Goal: Task Accomplishment & Management: Use online tool/utility

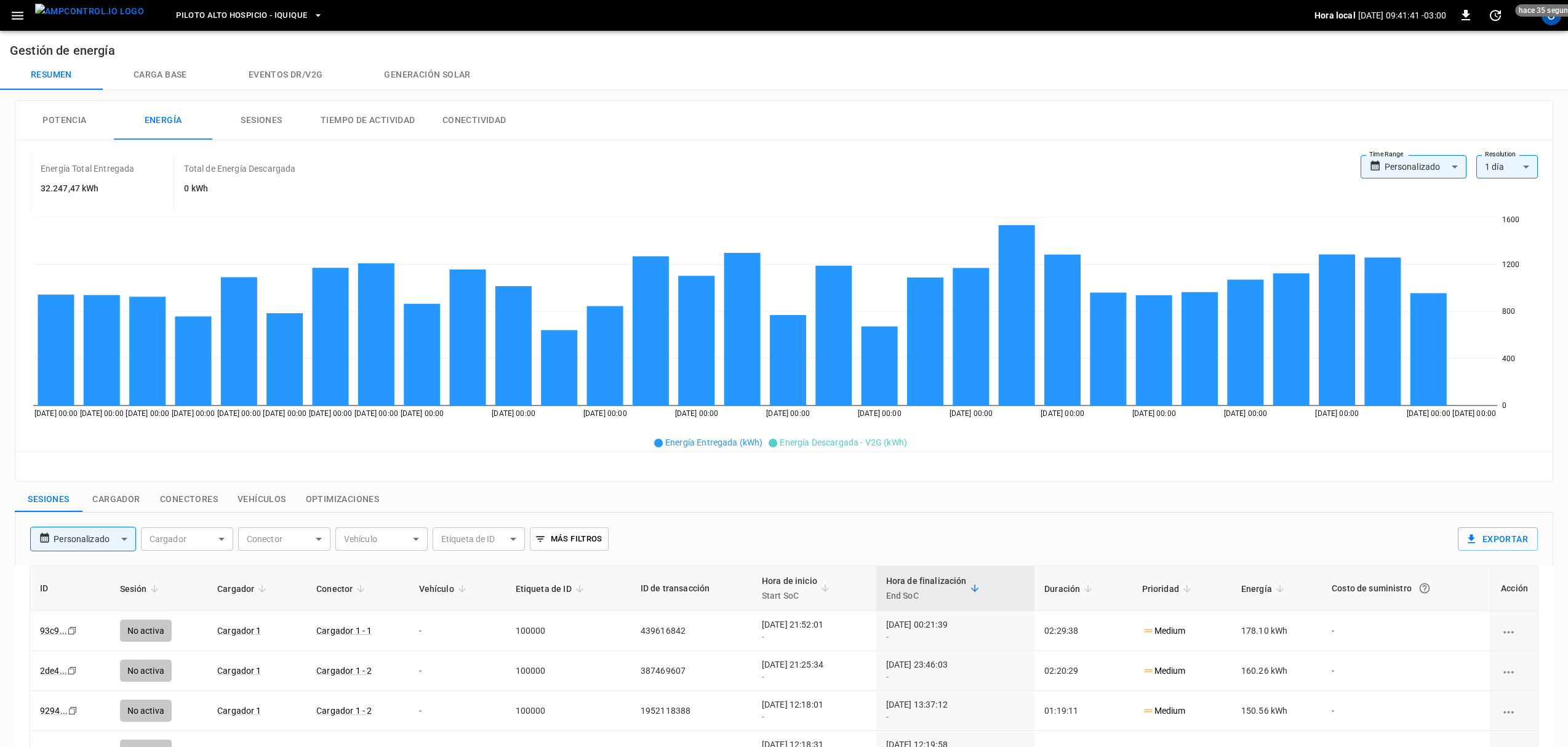
click at [104, 19] on img "menu" at bounding box center [90, 11] width 109 height 15
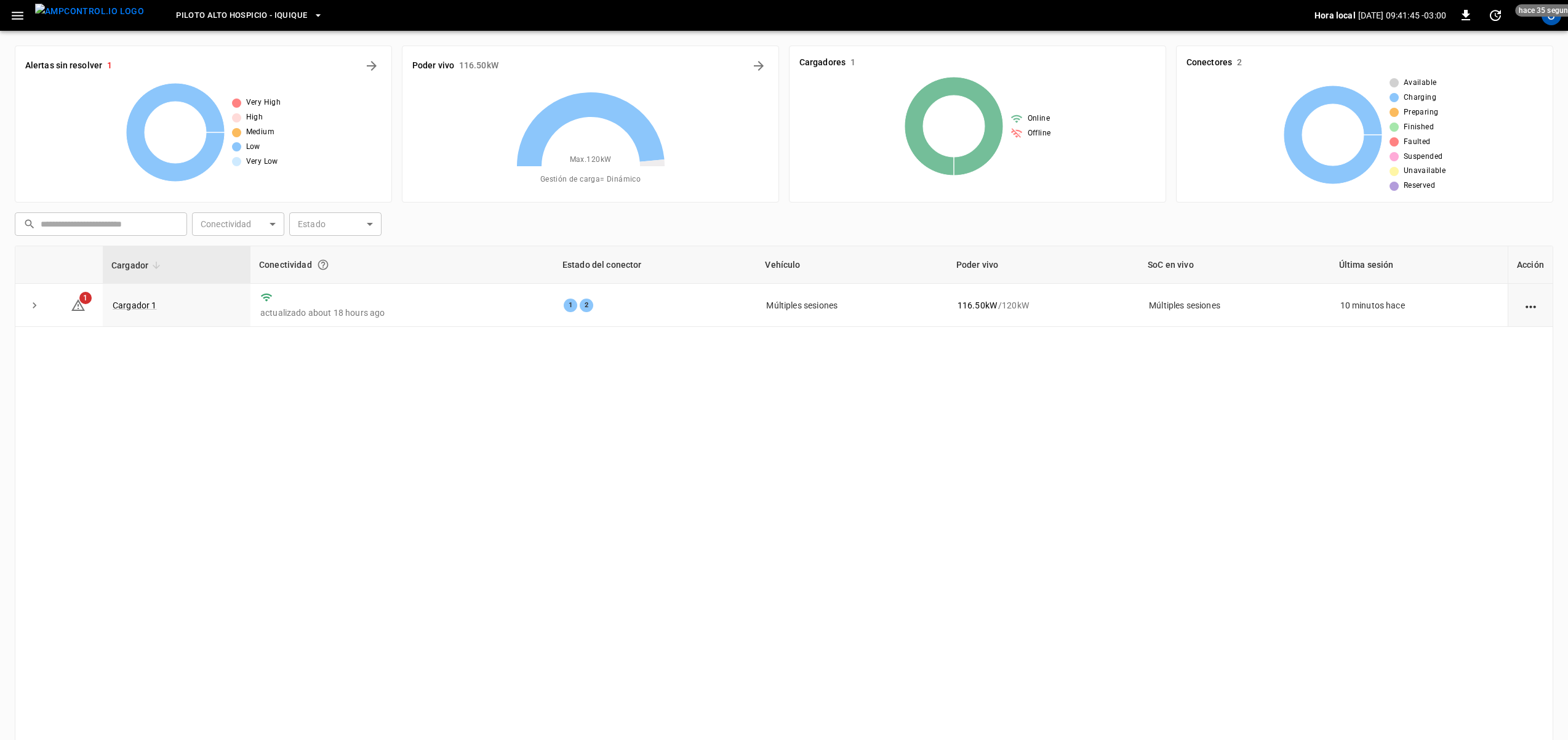
click at [190, 4] on button "Piloto Alto Hospicio - Iquique" at bounding box center [250, 15] width 157 height 24
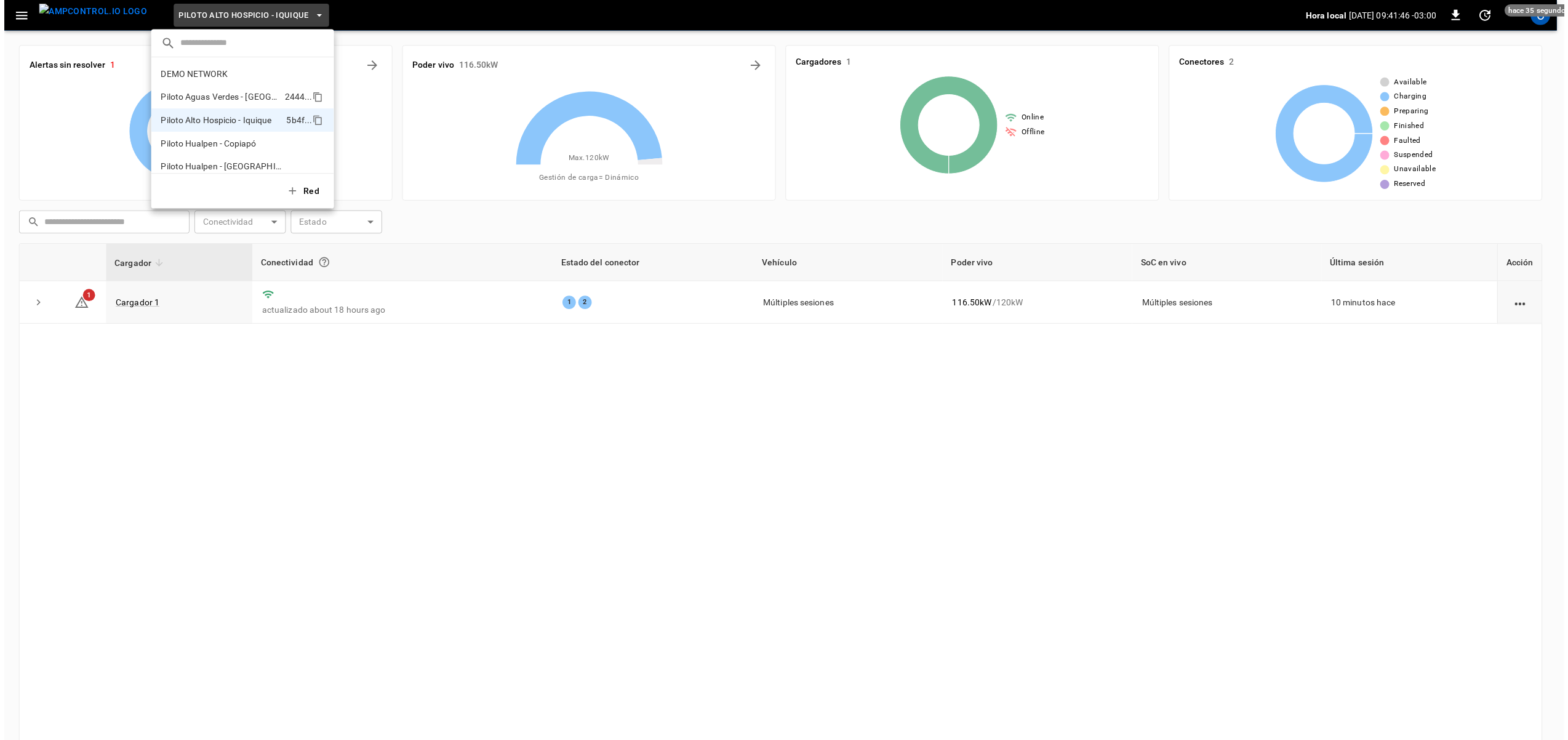
scroll to position [10, 0]
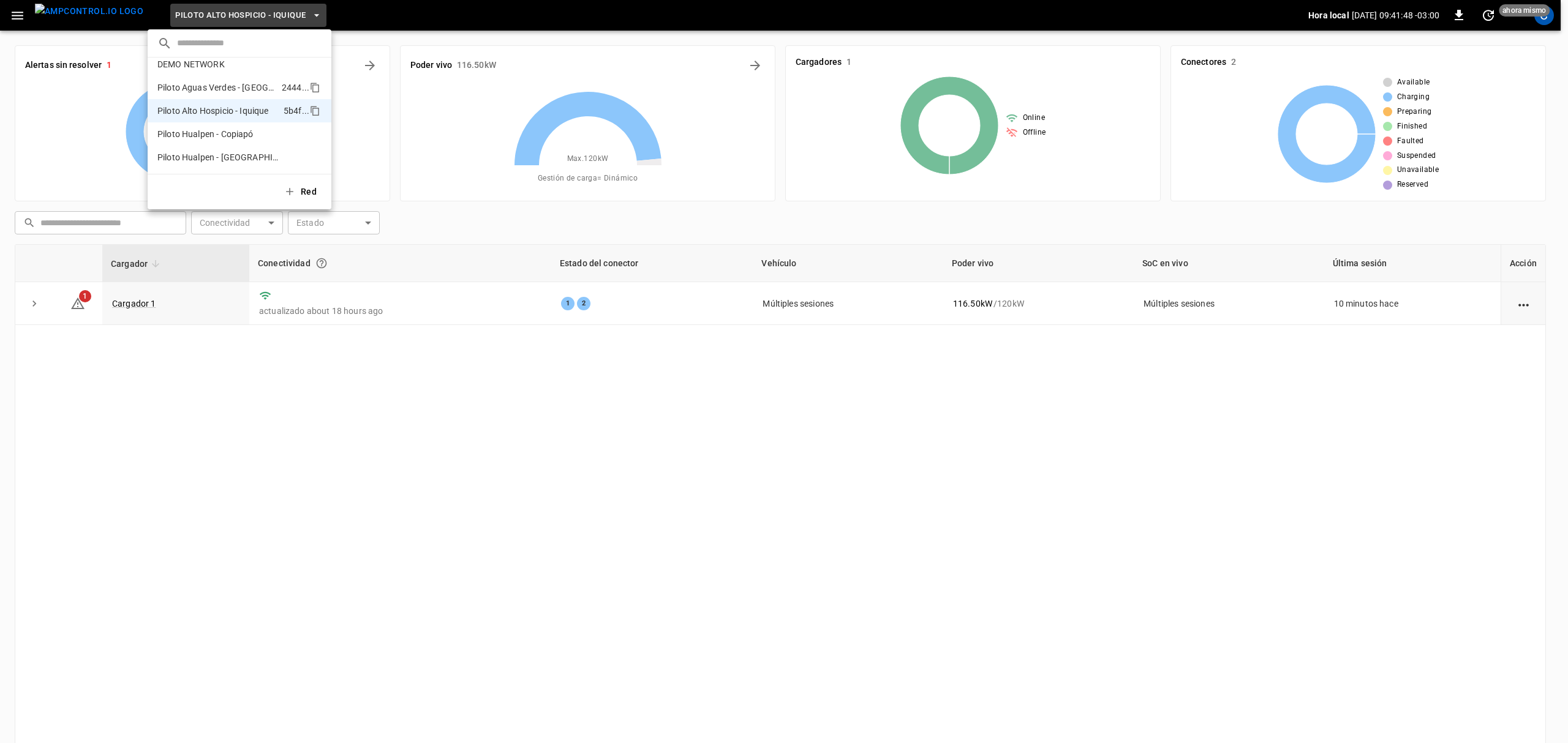
click at [207, 83] on p "Piloto Aguas Verdes - [GEOGRAPHIC_DATA]" at bounding box center [217, 88] width 119 height 12
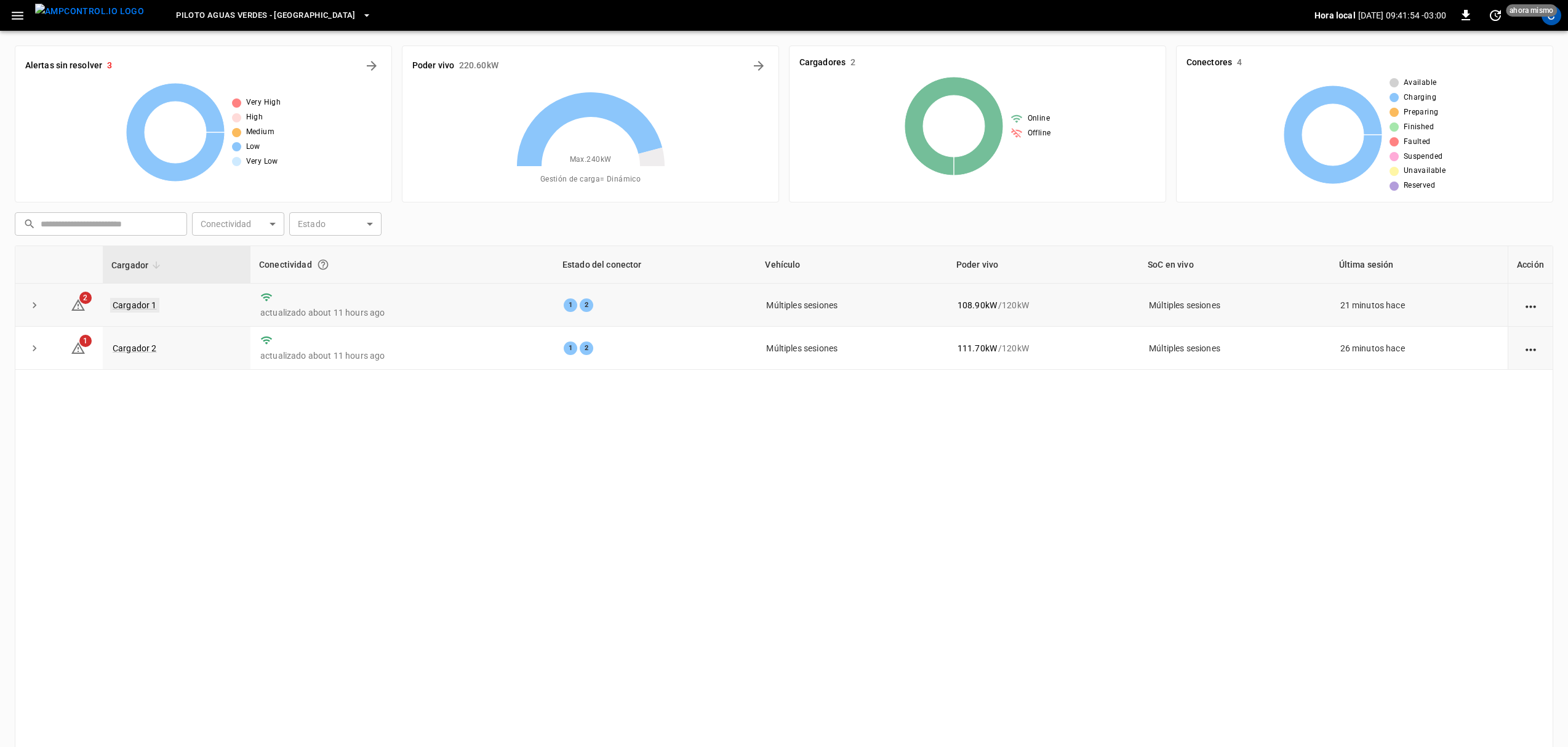
click at [150, 308] on link "Cargador 1" at bounding box center [135, 305] width 49 height 15
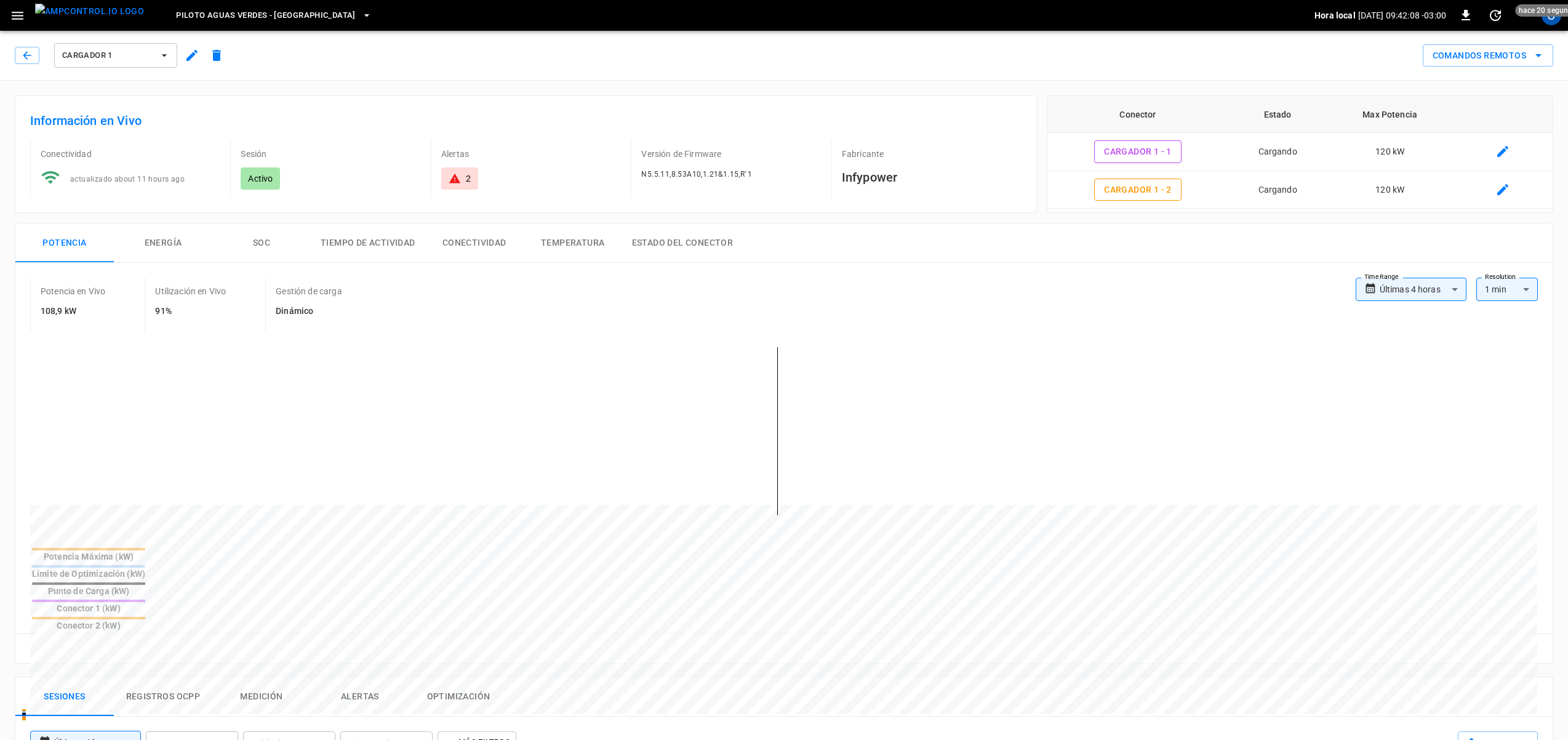
click at [504, 243] on button "Conectividad" at bounding box center [474, 243] width 98 height 40
